Goal: Find specific page/section: Find specific page/section

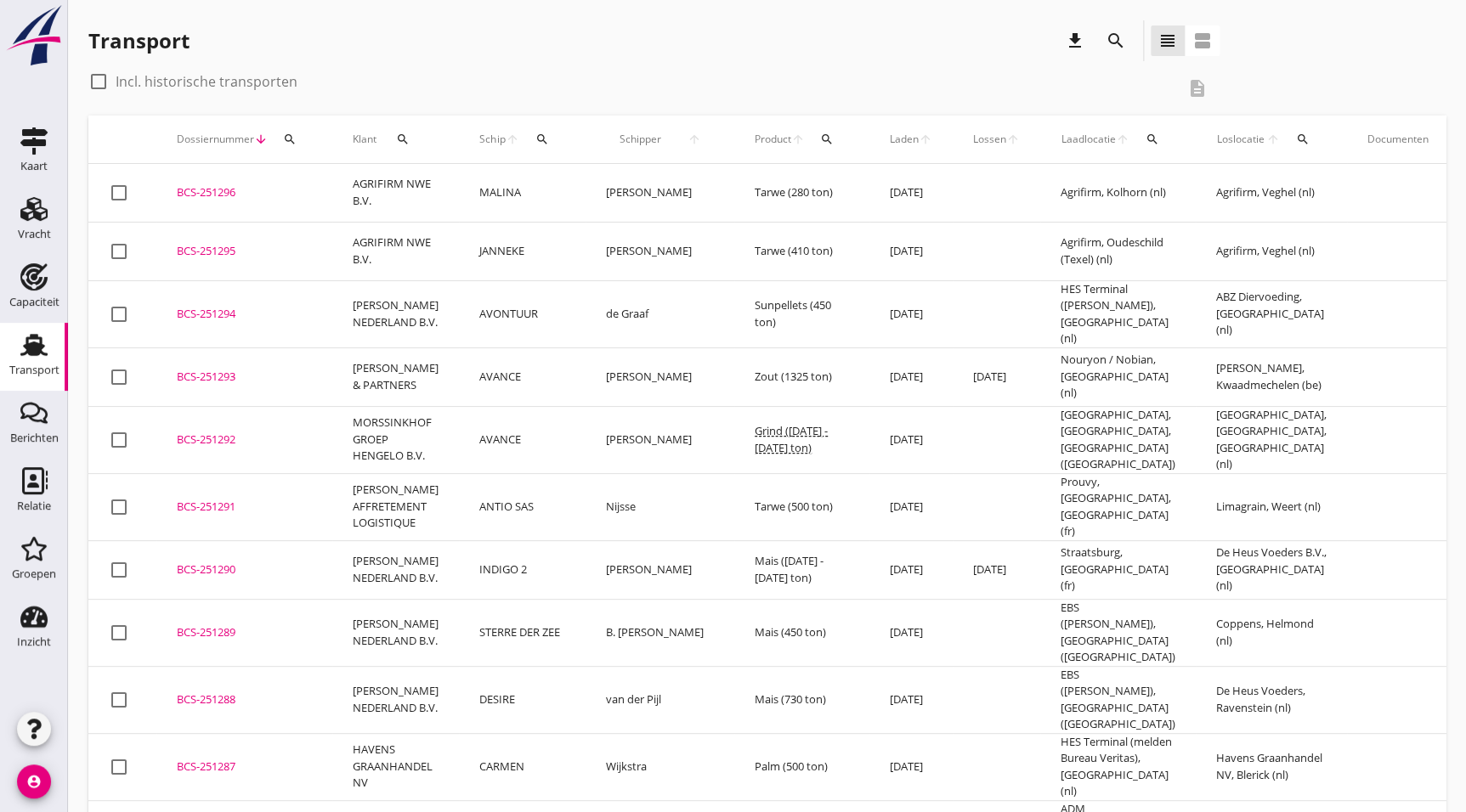
click at [1122, 42] on icon "search" at bounding box center [1116, 41] width 20 height 20
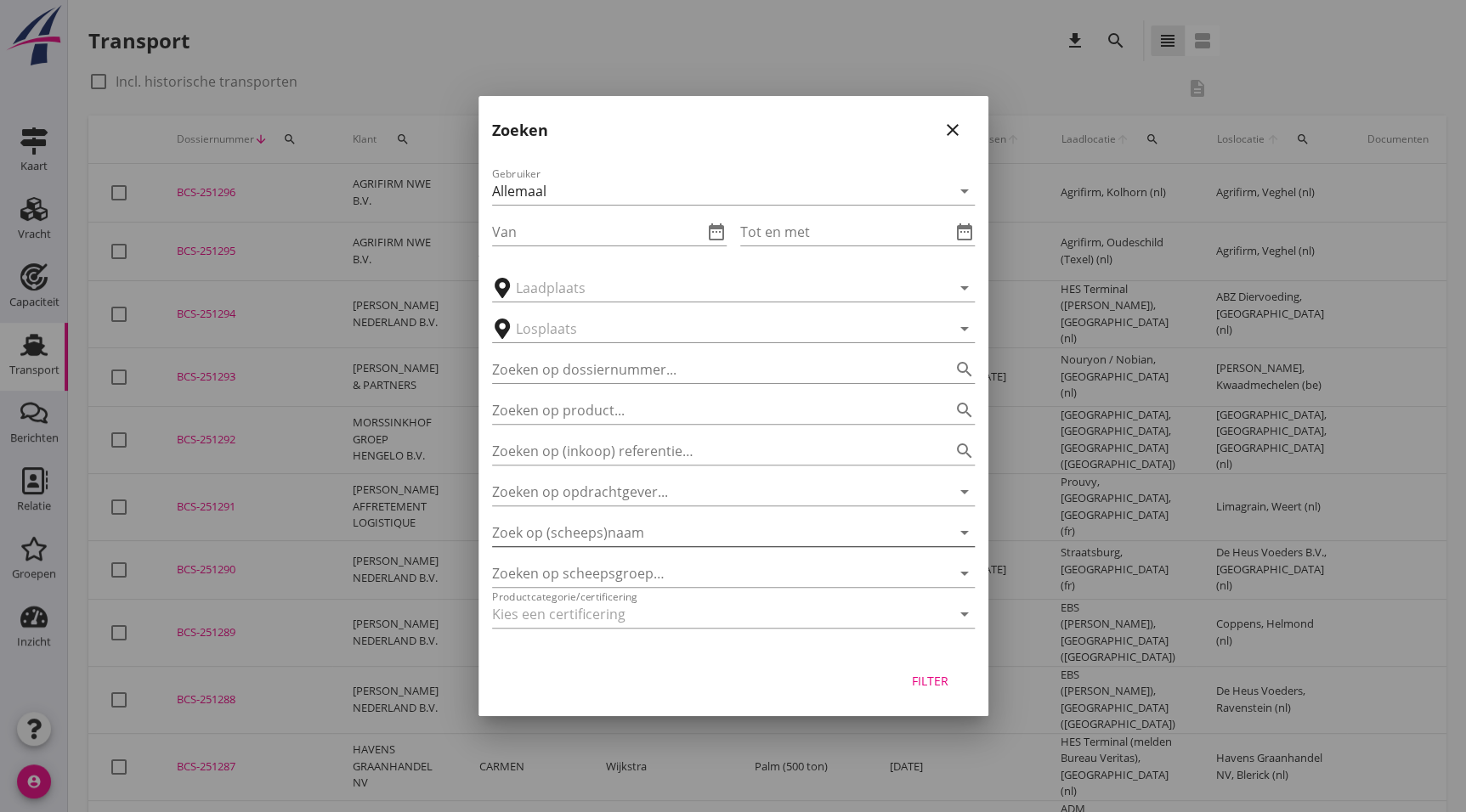
click at [635, 528] on input "Zoek op (scheeps)naam" at bounding box center [710, 533] width 435 height 27
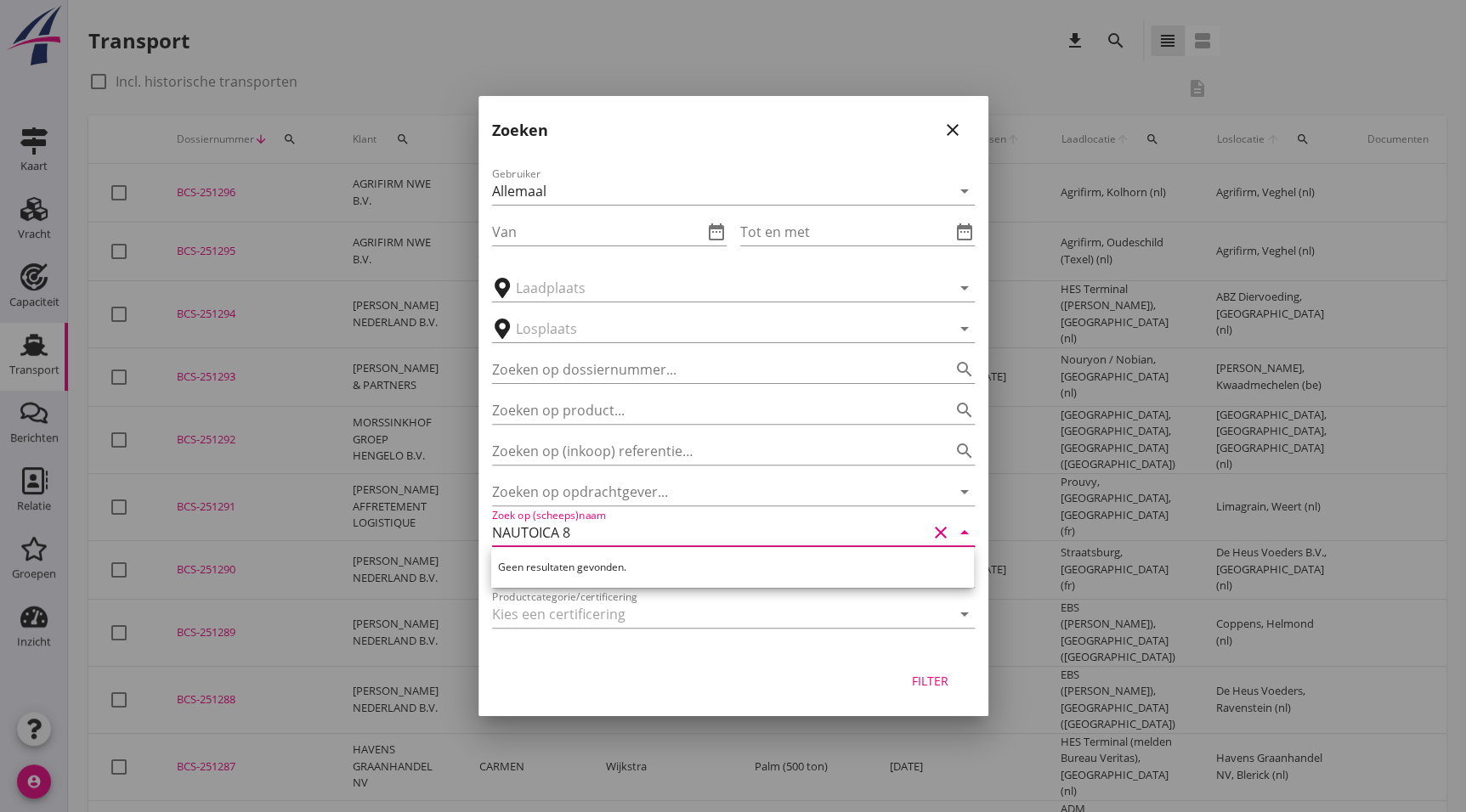
click at [539, 533] on input "NAUTOICA 8" at bounding box center [710, 533] width 435 height 27
click at [592, 541] on input "NAUTICA 8" at bounding box center [710, 533] width 435 height 27
type input "NAUT"
click at [483, 617] on div "Gebruiker Allemaal arrow_drop_down Van date_range Tot en met date_range arrow_d…" at bounding box center [733, 401] width 510 height 501
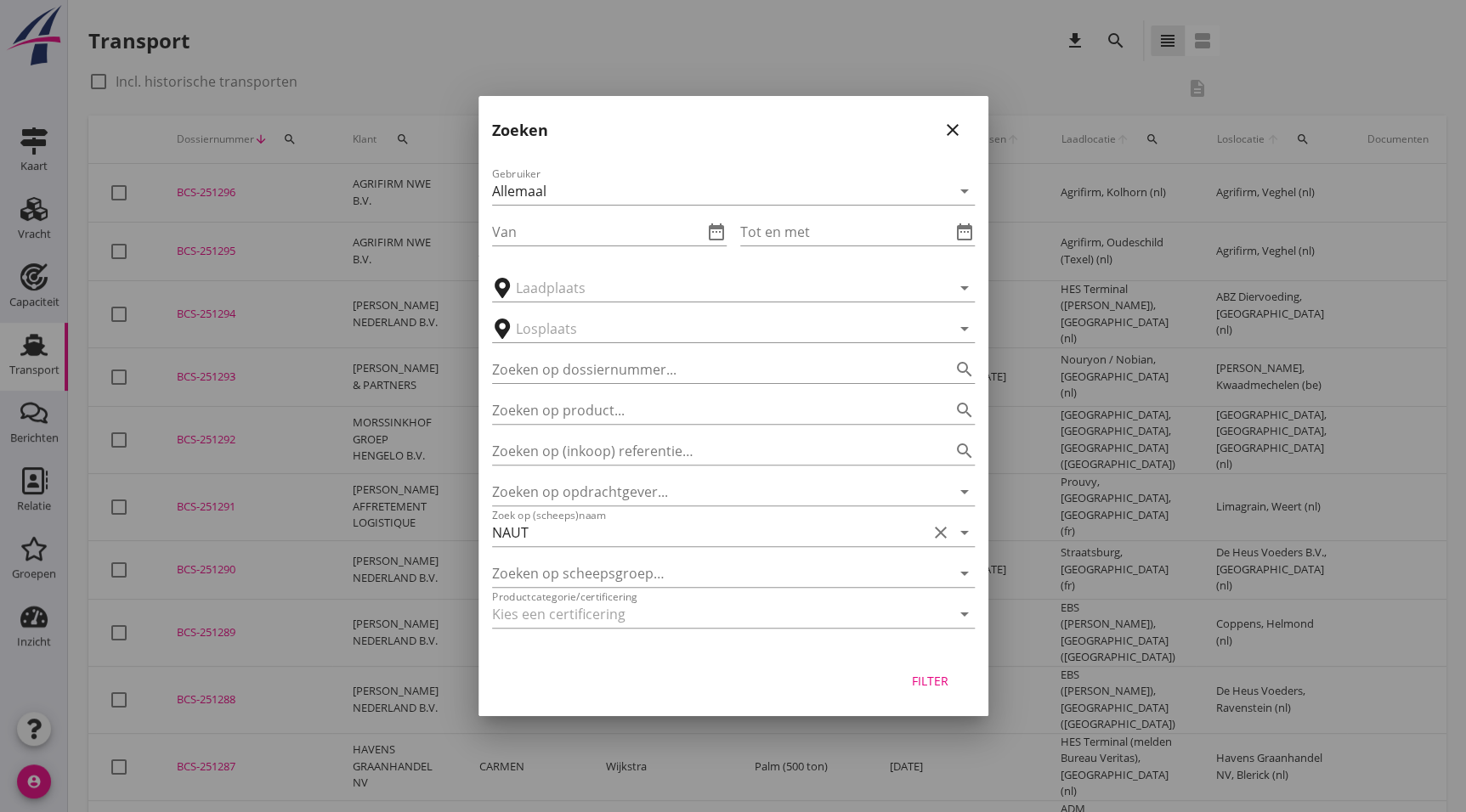
click at [464, 630] on div at bounding box center [733, 406] width 1466 height 812
click at [459, 626] on div at bounding box center [733, 406] width 1466 height 812
click at [953, 129] on icon "close" at bounding box center [953, 130] width 20 height 20
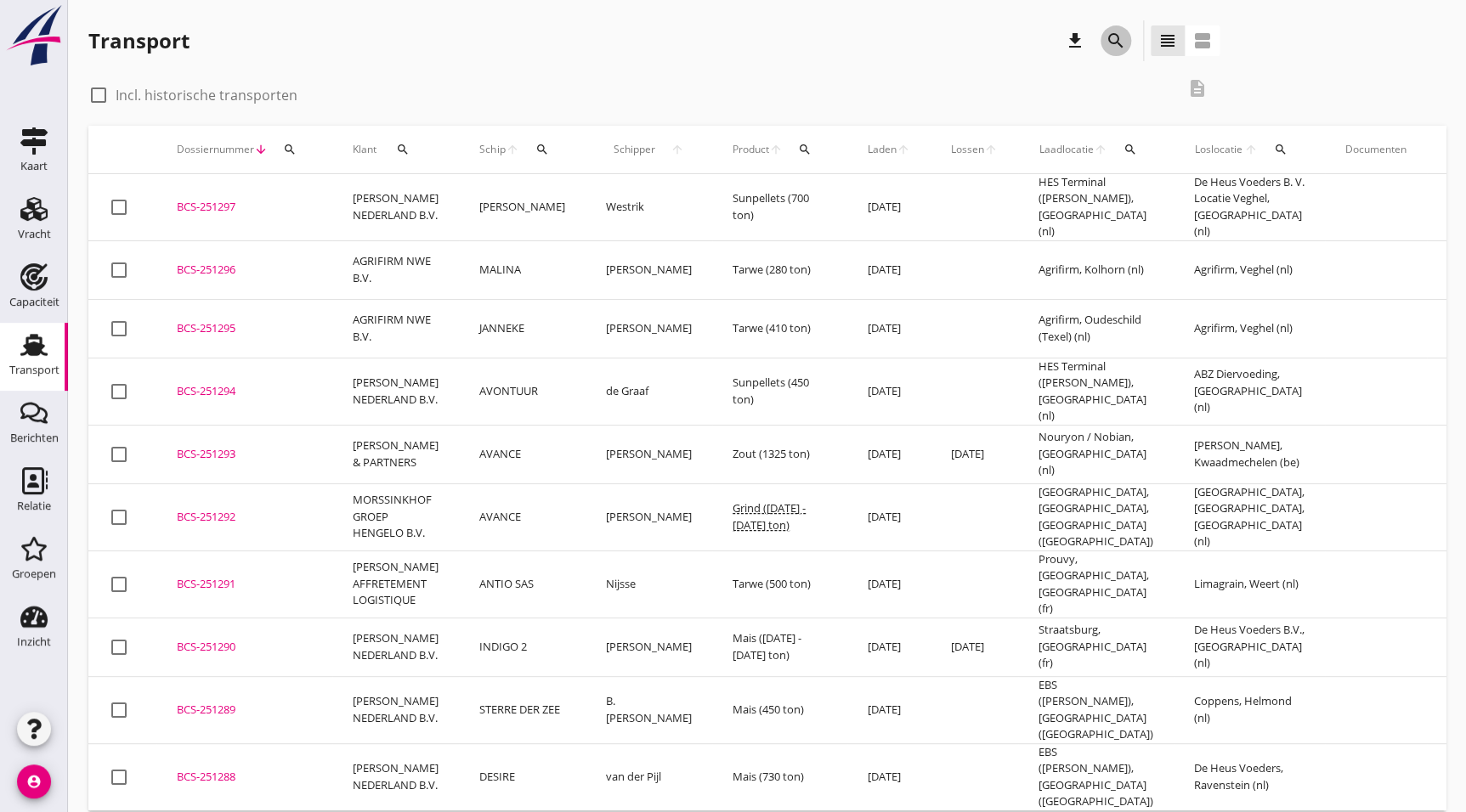
click at [1104, 43] on div "search" at bounding box center [1116, 41] width 31 height 20
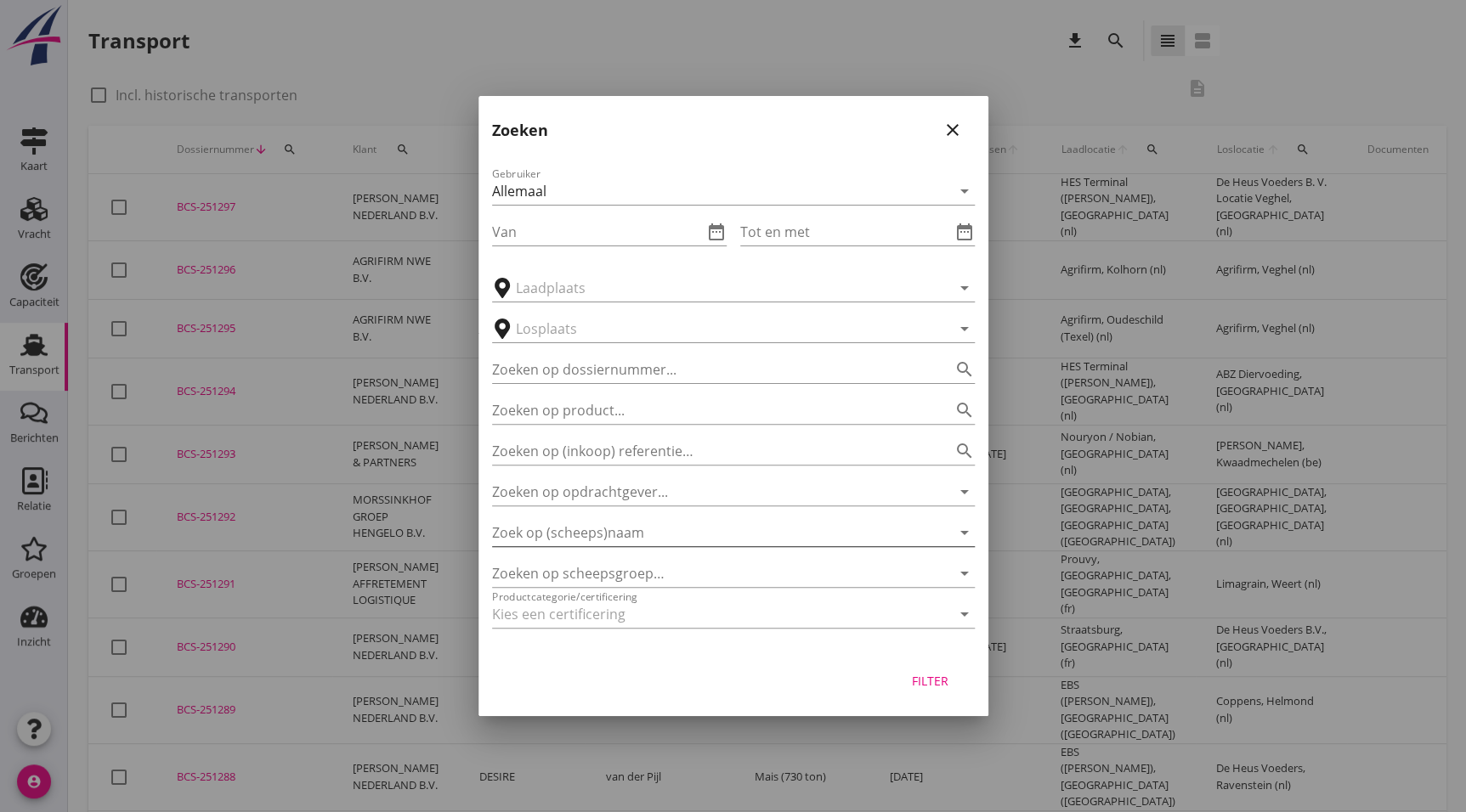
click at [612, 533] on input "Zoek op (scheeps)naam" at bounding box center [710, 533] width 435 height 27
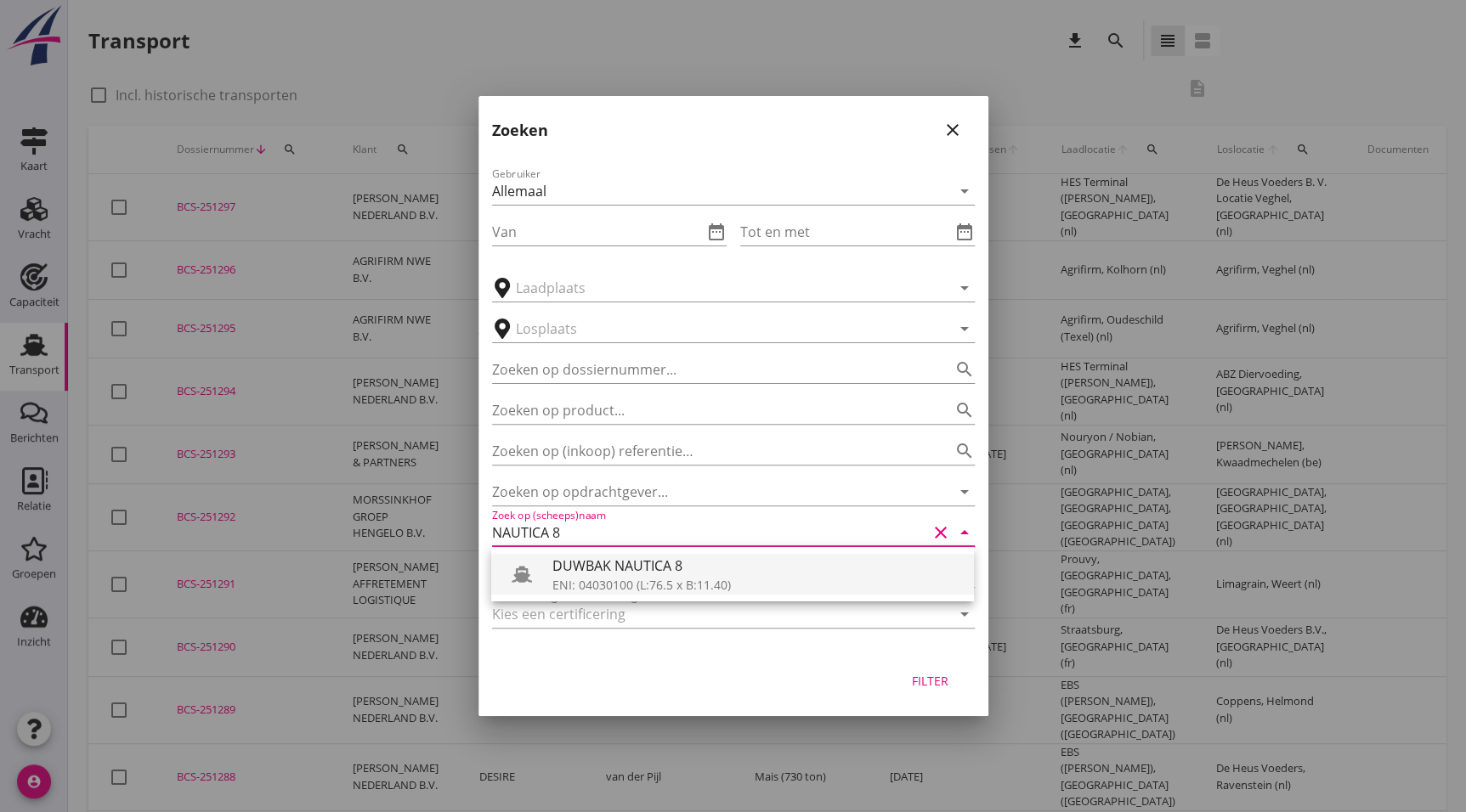
click at [641, 560] on div "DUWBAK NAUTICA 8" at bounding box center [756, 566] width 408 height 20
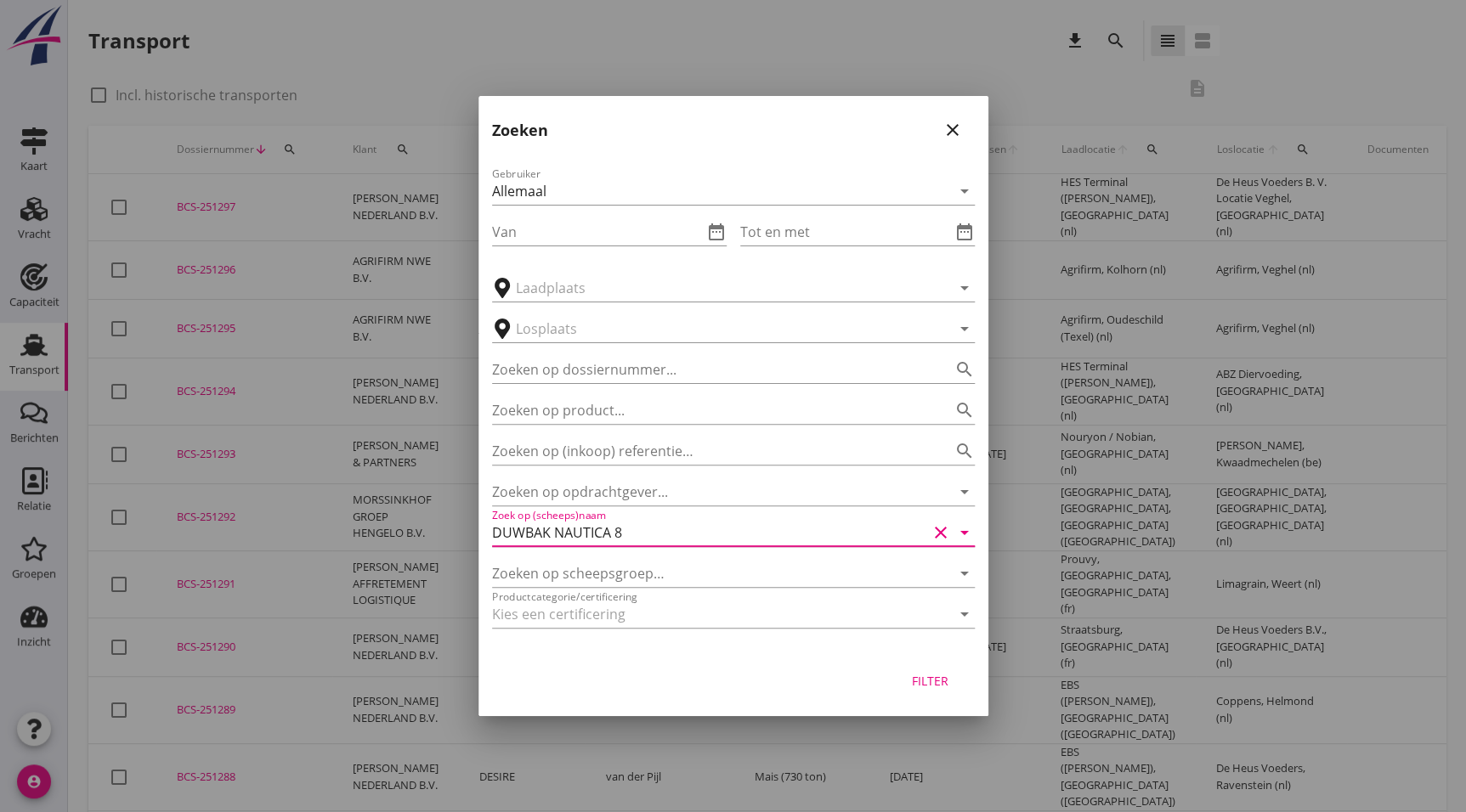
click at [937, 679] on div "Filter" at bounding box center [931, 680] width 48 height 18
type input "DUWBAK NAUTICA 8"
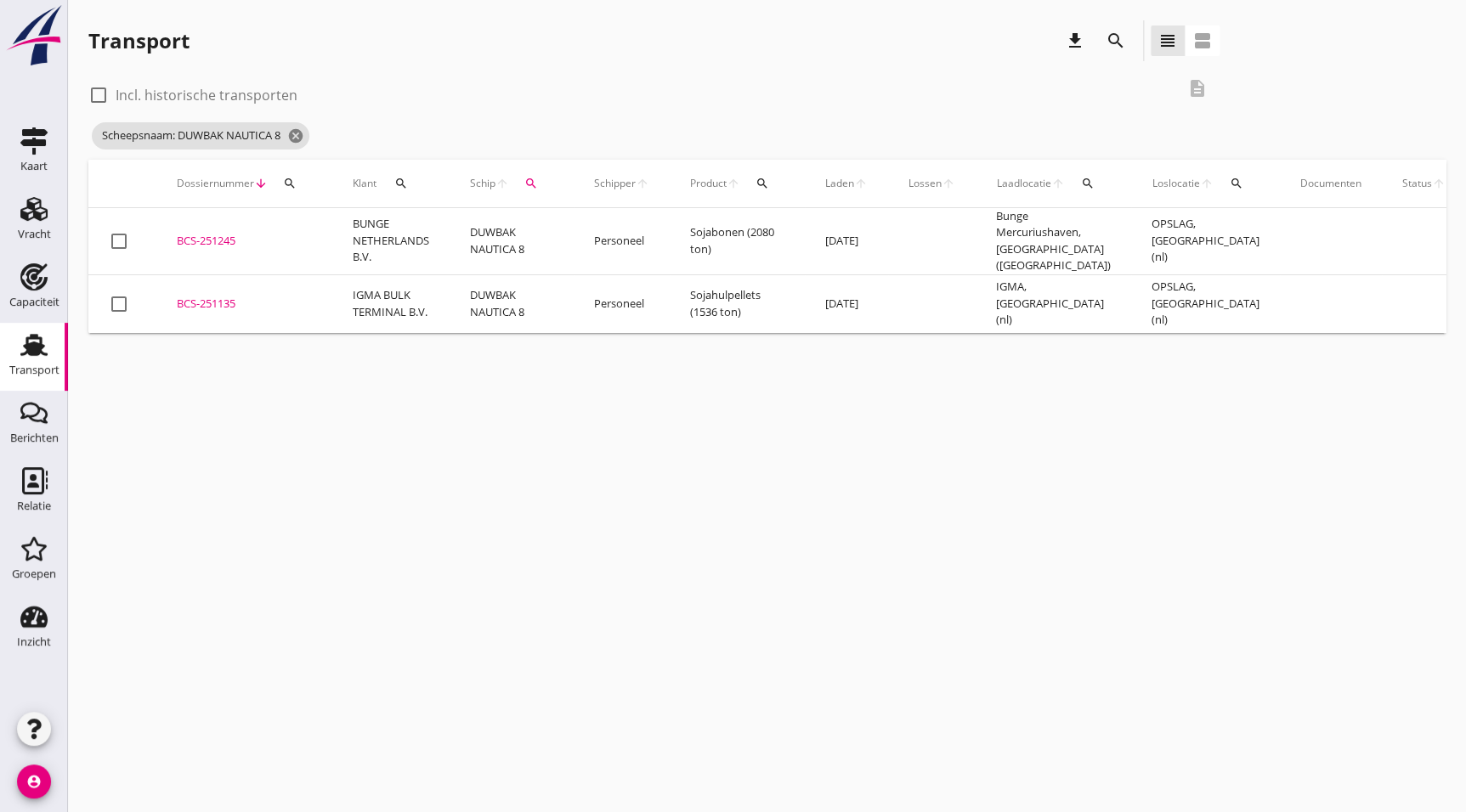
click at [750, 386] on div "cancel You are impersonating another user. Transport download search view_headl…" at bounding box center [767, 406] width 1398 height 812
